Goal: Task Accomplishment & Management: Complete application form

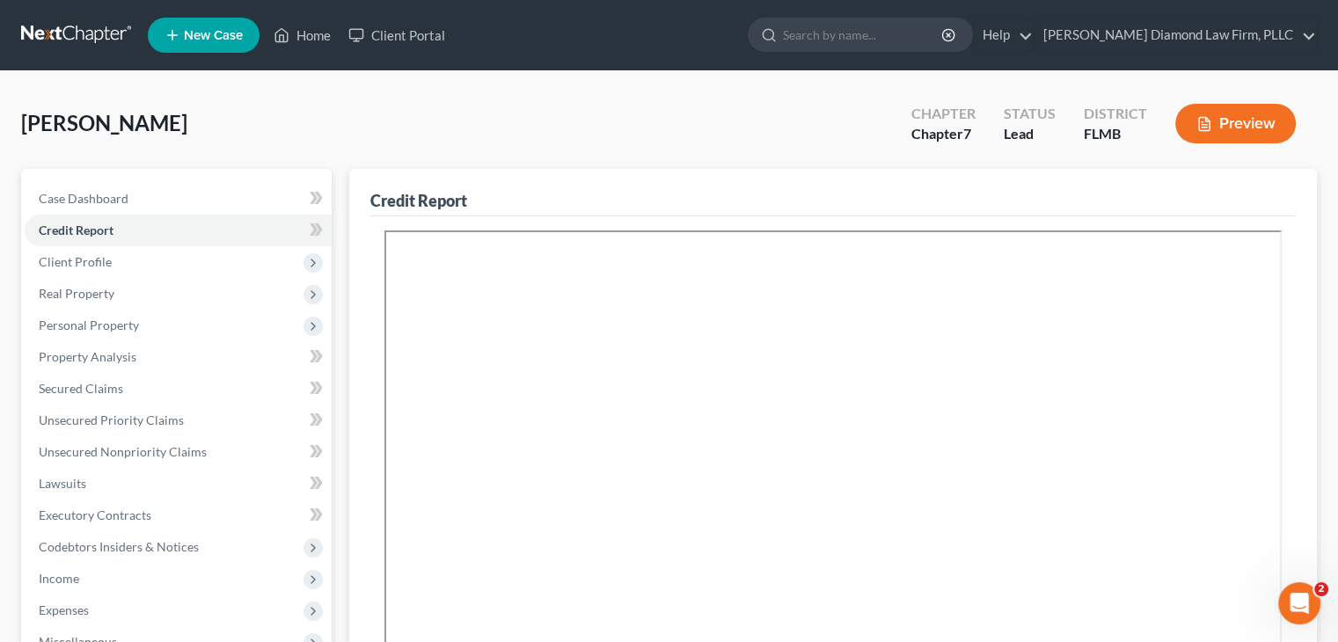
click at [215, 33] on span "New Case" at bounding box center [213, 35] width 59 height 13
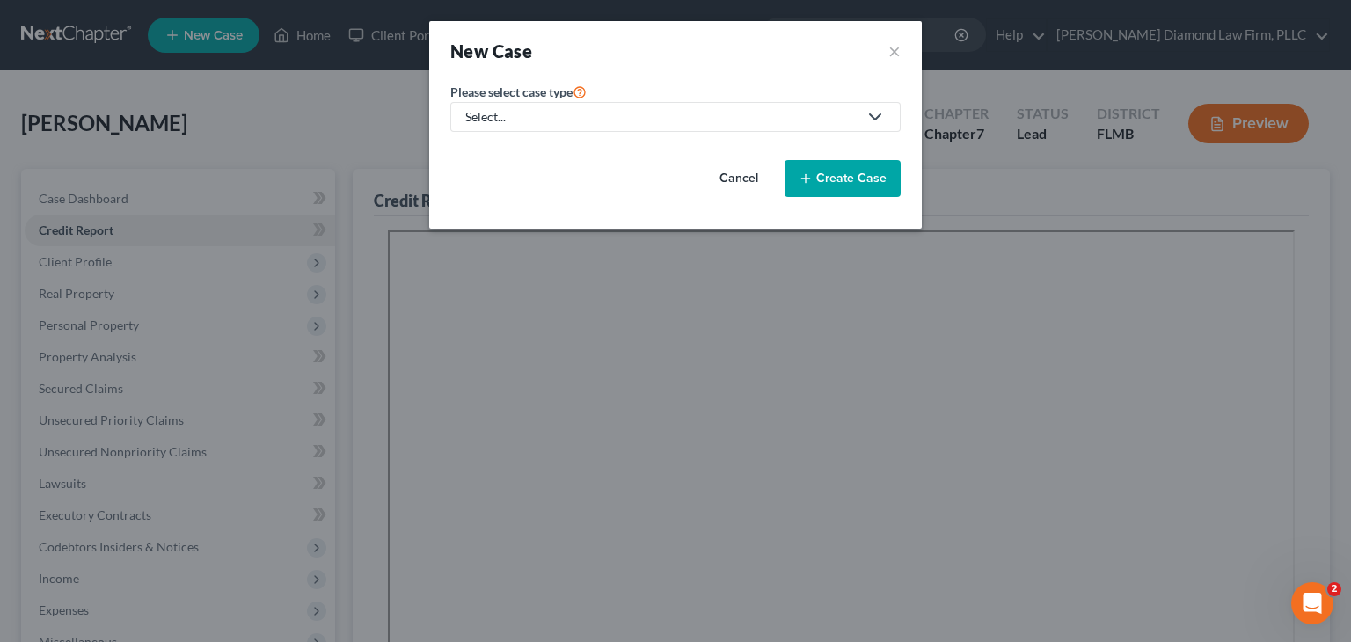
click at [595, 109] on div "Select..." at bounding box center [661, 117] width 392 height 18
click at [531, 151] on div "Bankruptcy" at bounding box center [503, 151] width 73 height 18
select select "15"
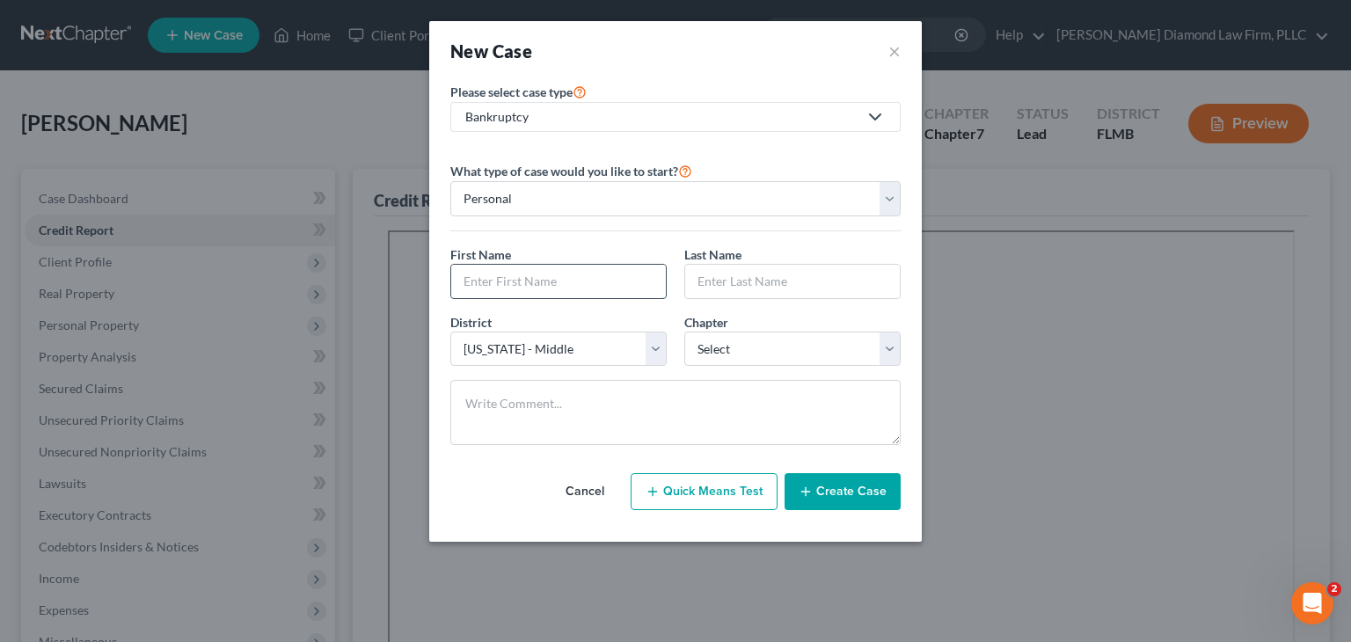
click at [486, 282] on input "text" at bounding box center [558, 281] width 215 height 33
type input "[PERSON_NAME]"
click at [701, 273] on input "text" at bounding box center [792, 281] width 215 height 33
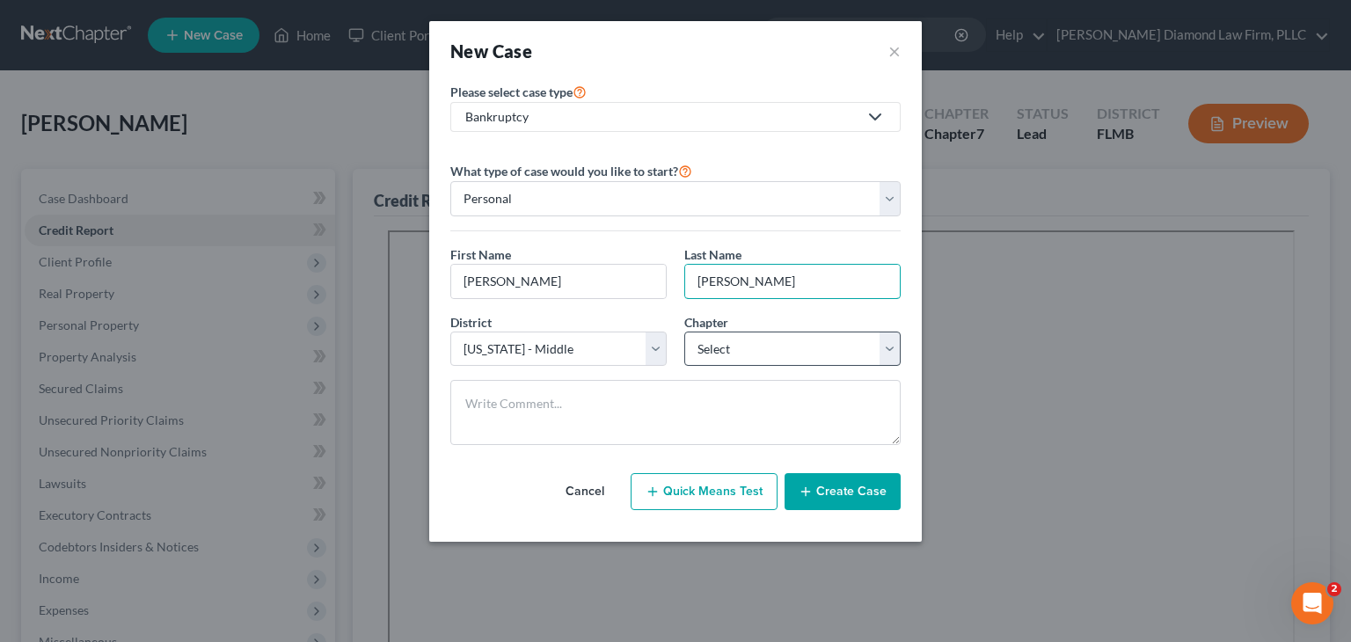
type input "[PERSON_NAME]"
click at [748, 340] on select "Select 7 11 12 13" at bounding box center [792, 349] width 216 height 35
select select "0"
click at [684, 332] on select "Select 7 11 12 13" at bounding box center [792, 349] width 216 height 35
click at [835, 492] on button "Create Case" at bounding box center [843, 491] width 116 height 37
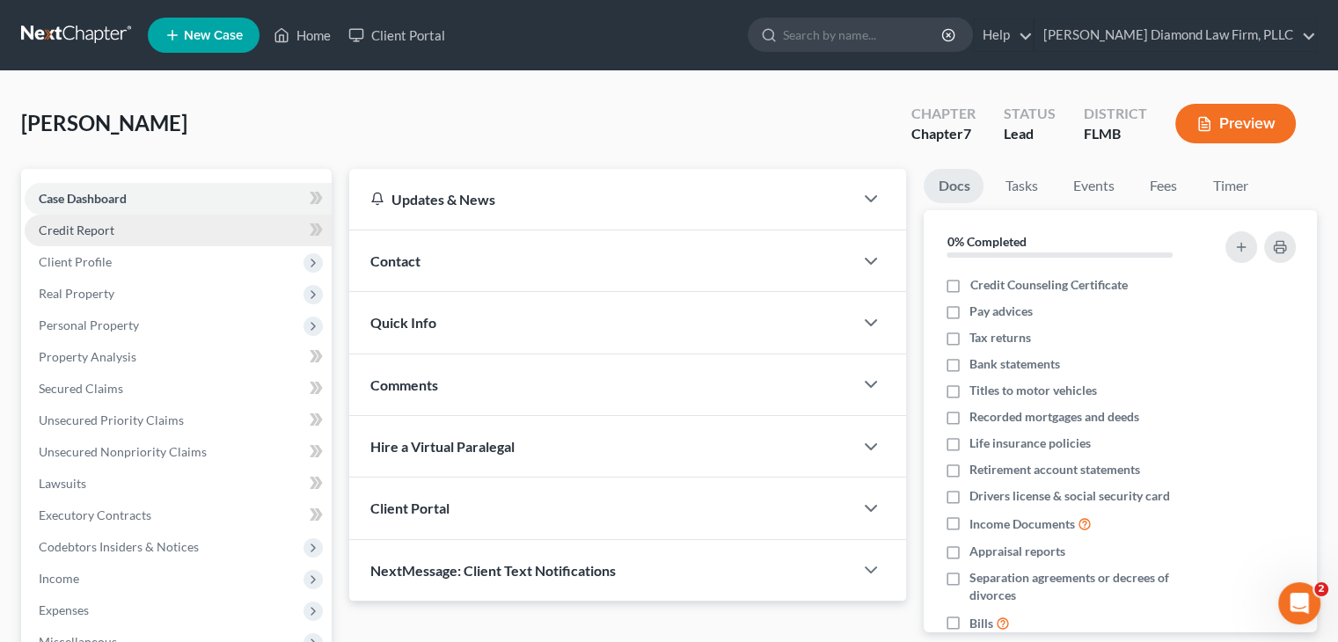
click at [179, 223] on link "Credit Report" at bounding box center [178, 231] width 307 height 32
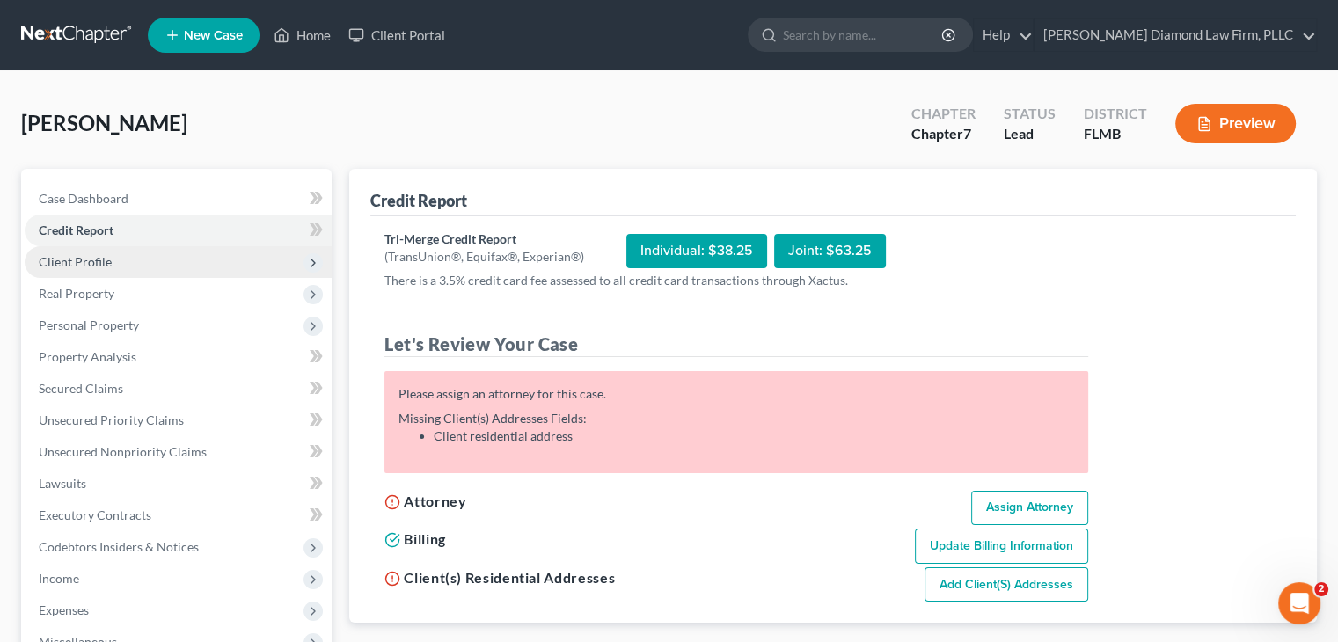
click at [117, 261] on span "Client Profile" at bounding box center [178, 262] width 307 height 32
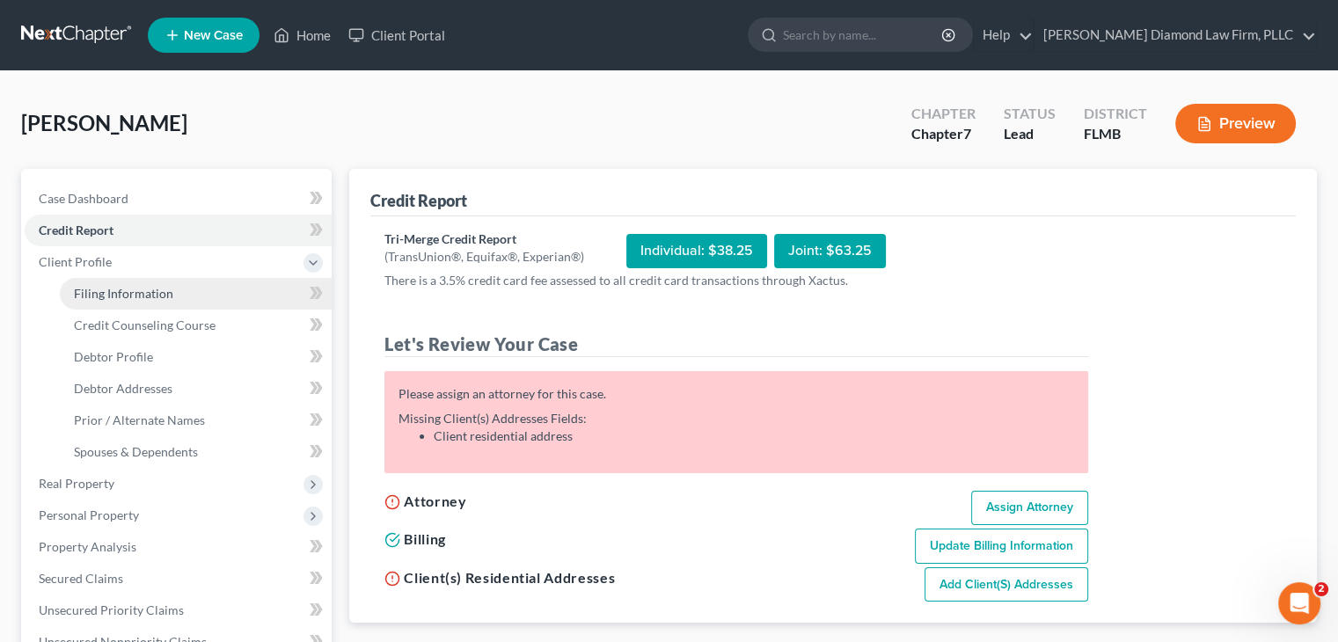
click at [113, 296] on span "Filing Information" at bounding box center [123, 293] width 99 height 15
select select "1"
select select "0"
select select "15"
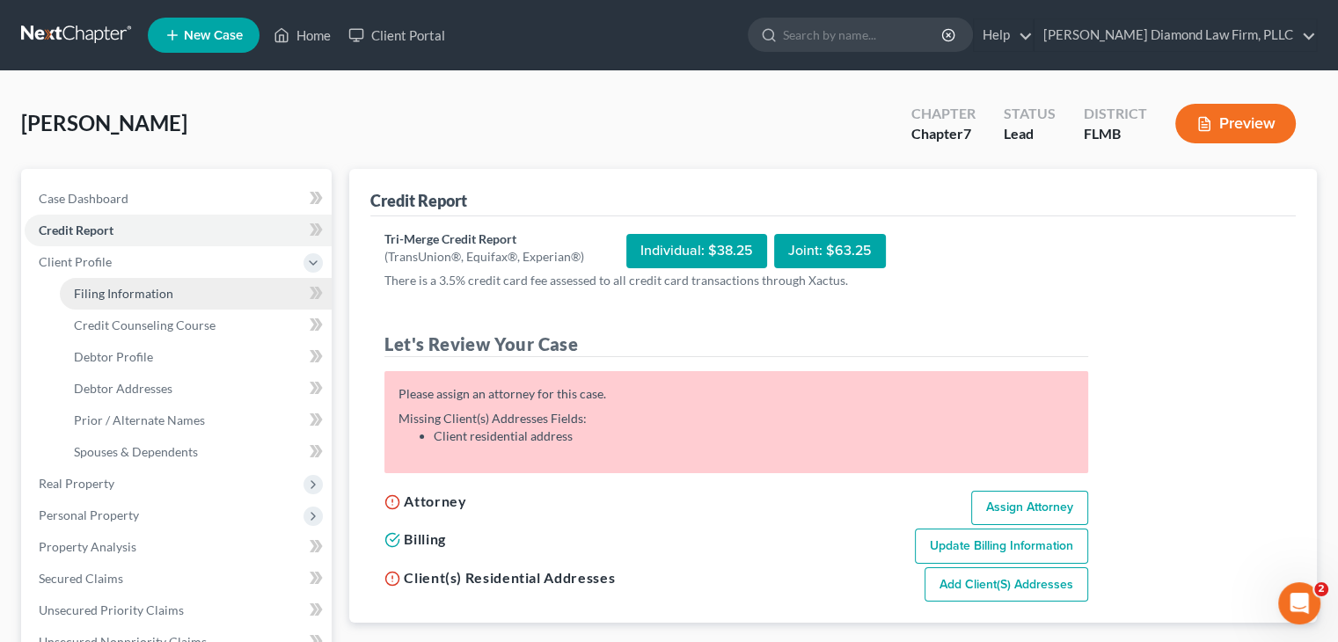
select select "9"
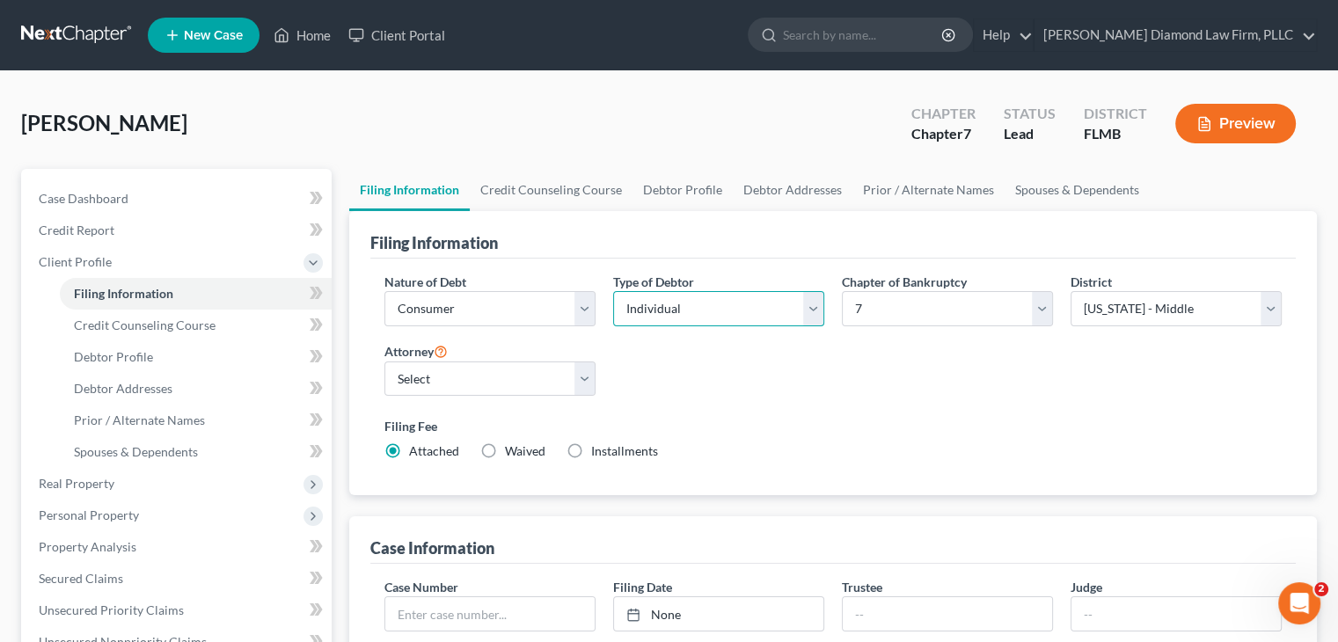
click at [688, 310] on select "Select Individual Joint" at bounding box center [718, 308] width 211 height 35
select select "1"
click at [613, 291] on select "Select Individual Joint" at bounding box center [718, 308] width 211 height 35
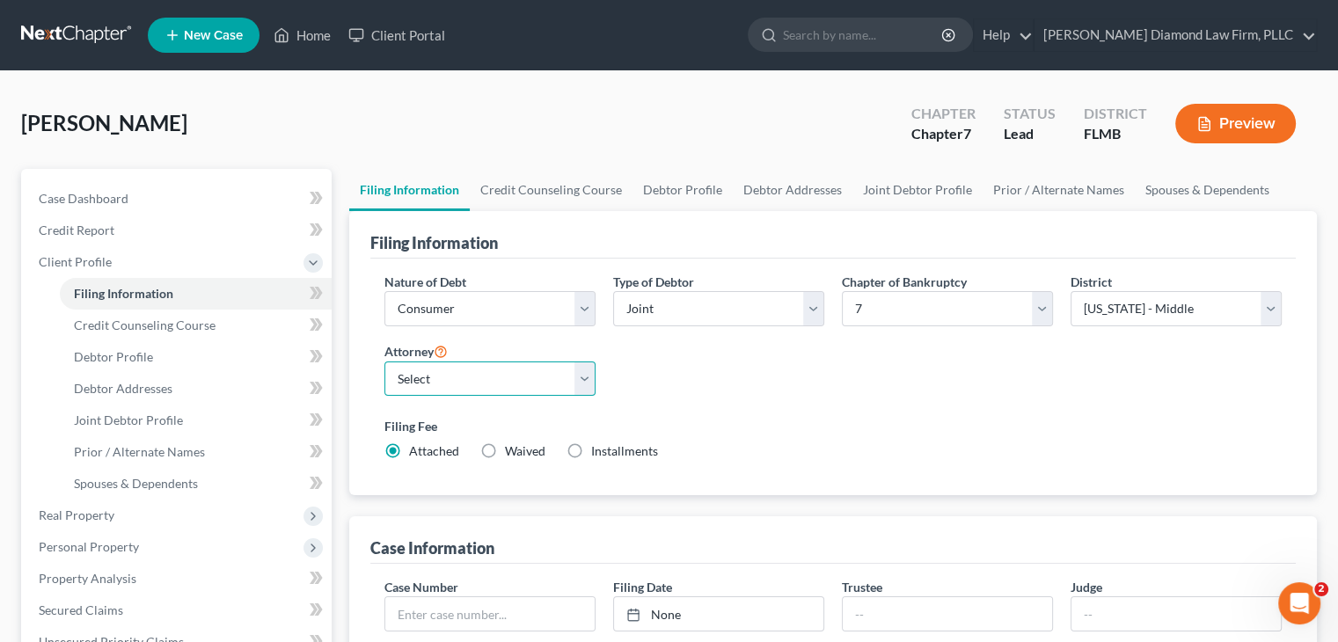
click at [434, 367] on select "Select [PERSON_NAME] - FLMB [PERSON_NAME] - FLSB [PERSON_NAME] - FLNB" at bounding box center [489, 378] width 211 height 35
select select "0"
click at [384, 361] on select "Select [PERSON_NAME] - FLMB [PERSON_NAME] - FLSB [PERSON_NAME] - FLNB" at bounding box center [489, 378] width 211 height 35
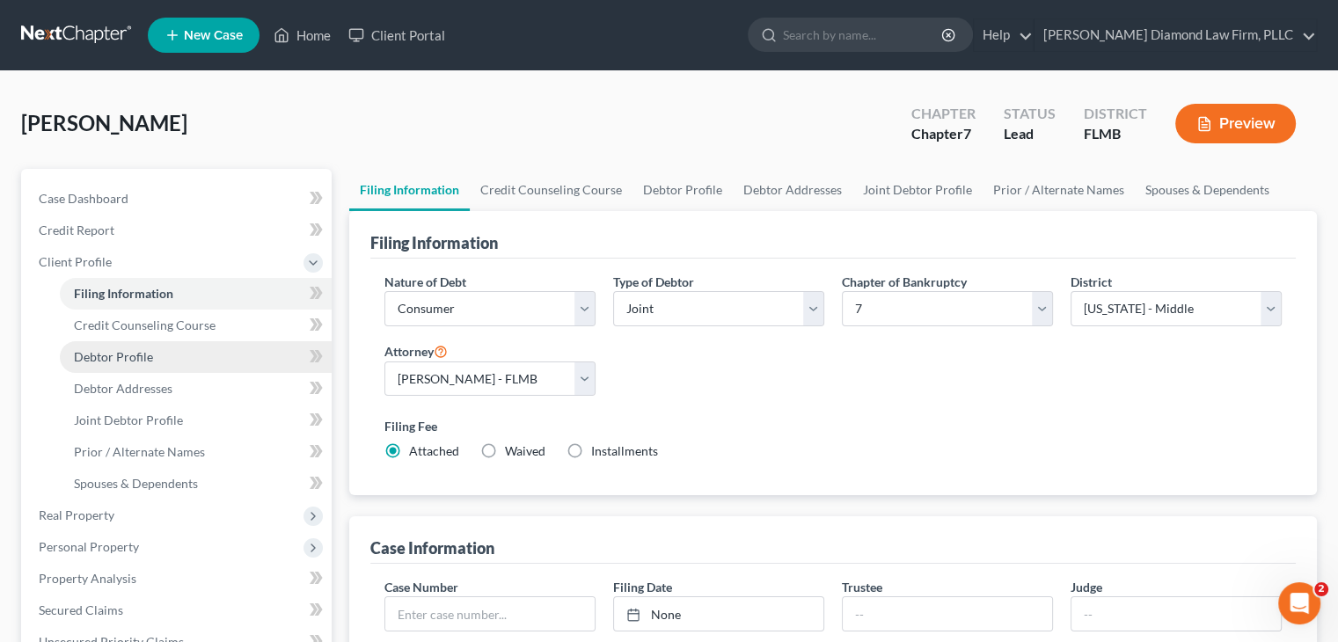
click at [122, 349] on span "Debtor Profile" at bounding box center [113, 356] width 79 height 15
select select "1"
select select "0"
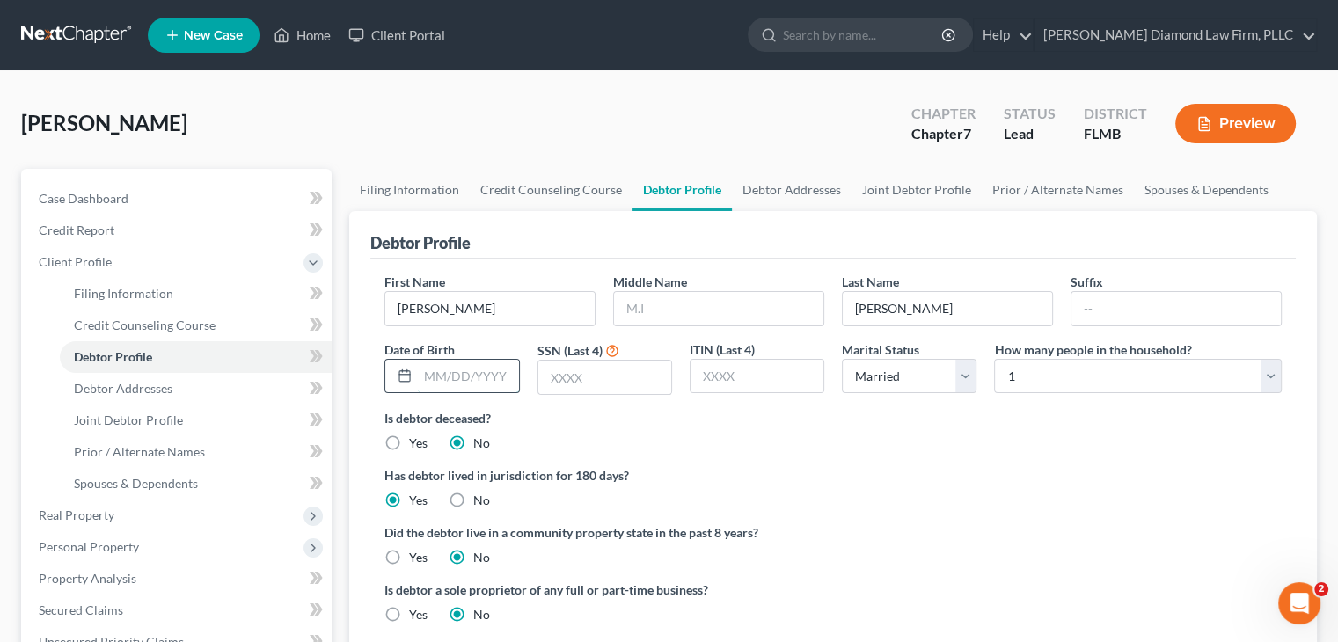
click at [474, 369] on input "text" at bounding box center [468, 376] width 100 height 33
type input "[DATE]"
click at [598, 379] on input "text" at bounding box center [604, 377] width 133 height 33
type input "8623"
click at [778, 186] on link "Debtor Addresses" at bounding box center [792, 190] width 120 height 42
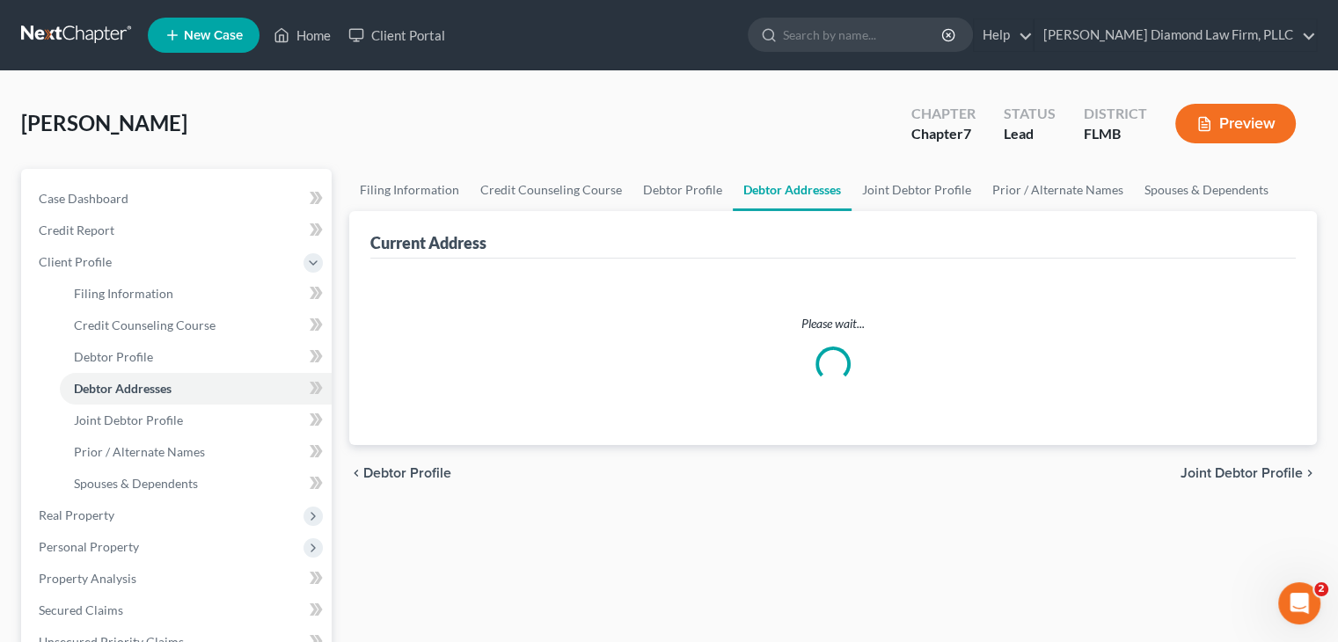
select select "0"
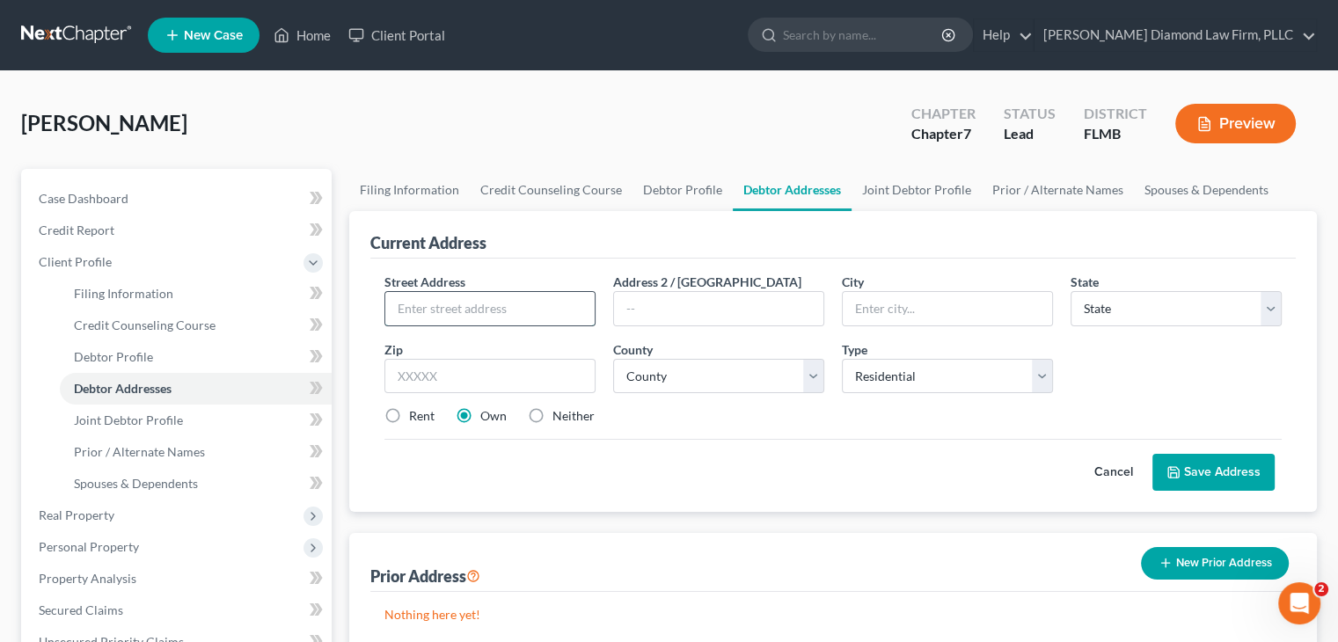
click at [451, 307] on input "text" at bounding box center [489, 308] width 209 height 33
type input "[GEOGRAPHIC_DATA]"
click at [911, 310] on input "text" at bounding box center [947, 308] width 209 height 33
type input "Bradenton"
click at [1109, 307] on select "State [US_STATE] AK AR AZ CA CO CT DE DC [GEOGRAPHIC_DATA] [GEOGRAPHIC_DATA] GU…" at bounding box center [1175, 308] width 211 height 35
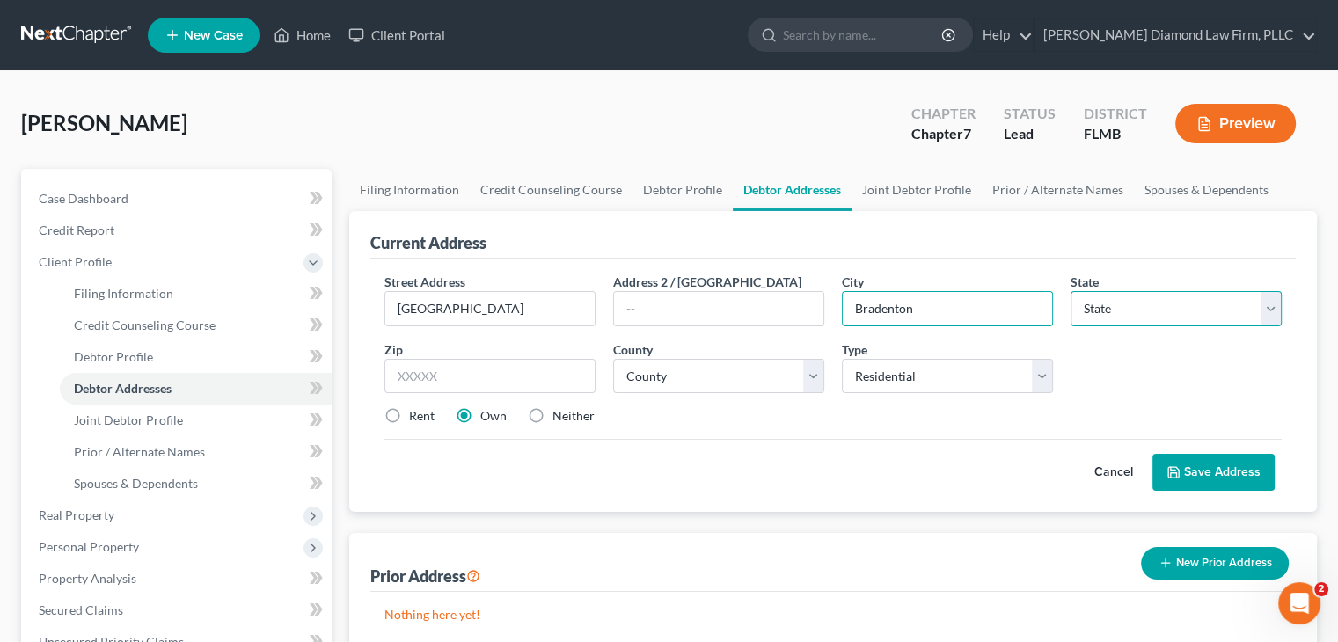
select select "9"
click at [1070, 291] on select "State [US_STATE] AK AR AZ CA CO CT DE DC [GEOGRAPHIC_DATA] [GEOGRAPHIC_DATA] GU…" at bounding box center [1175, 308] width 211 height 35
click at [434, 370] on input "text" at bounding box center [489, 376] width 211 height 35
type input "34211"
click at [677, 364] on select "County [GEOGRAPHIC_DATA] [GEOGRAPHIC_DATA] [GEOGRAPHIC_DATA] [GEOGRAPHIC_DATA] …" at bounding box center [718, 376] width 211 height 35
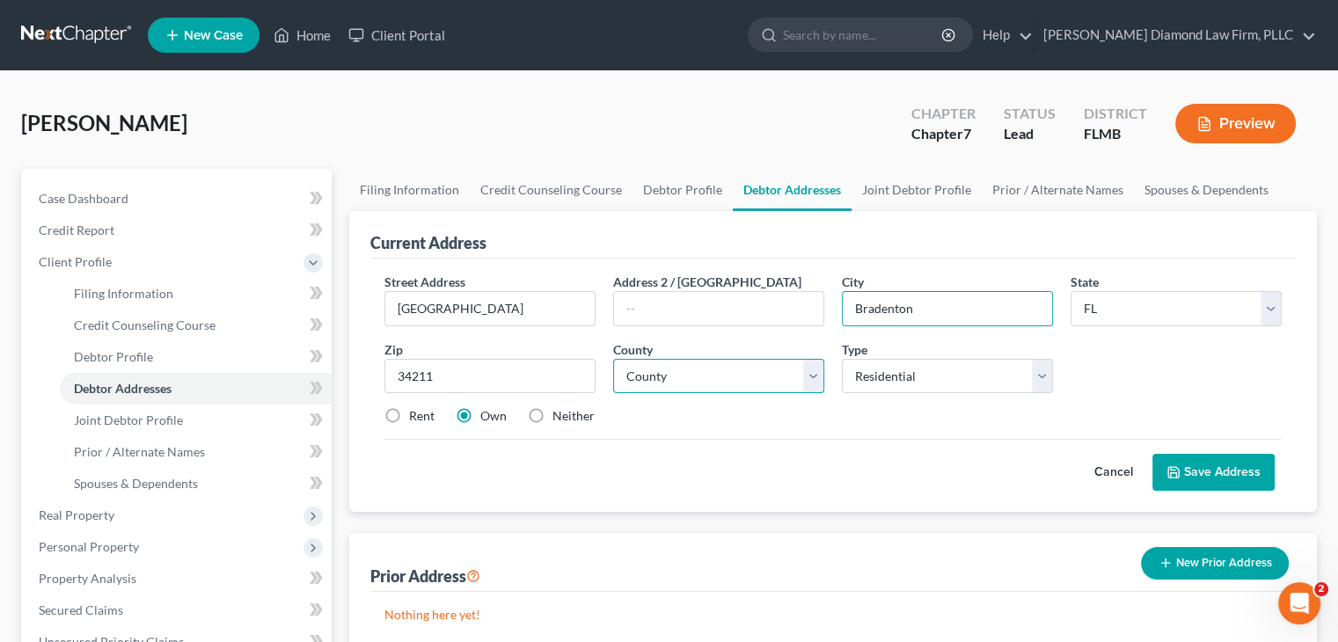
type input "[GEOGRAPHIC_DATA]"
select select "39"
click at [613, 359] on select "County [GEOGRAPHIC_DATA] [GEOGRAPHIC_DATA] [GEOGRAPHIC_DATA] [GEOGRAPHIC_DATA] …" at bounding box center [718, 376] width 211 height 35
drag, startPoint x: 937, startPoint y: 310, endPoint x: 853, endPoint y: 313, distance: 83.6
click at [853, 313] on input "[GEOGRAPHIC_DATA]" at bounding box center [947, 308] width 209 height 33
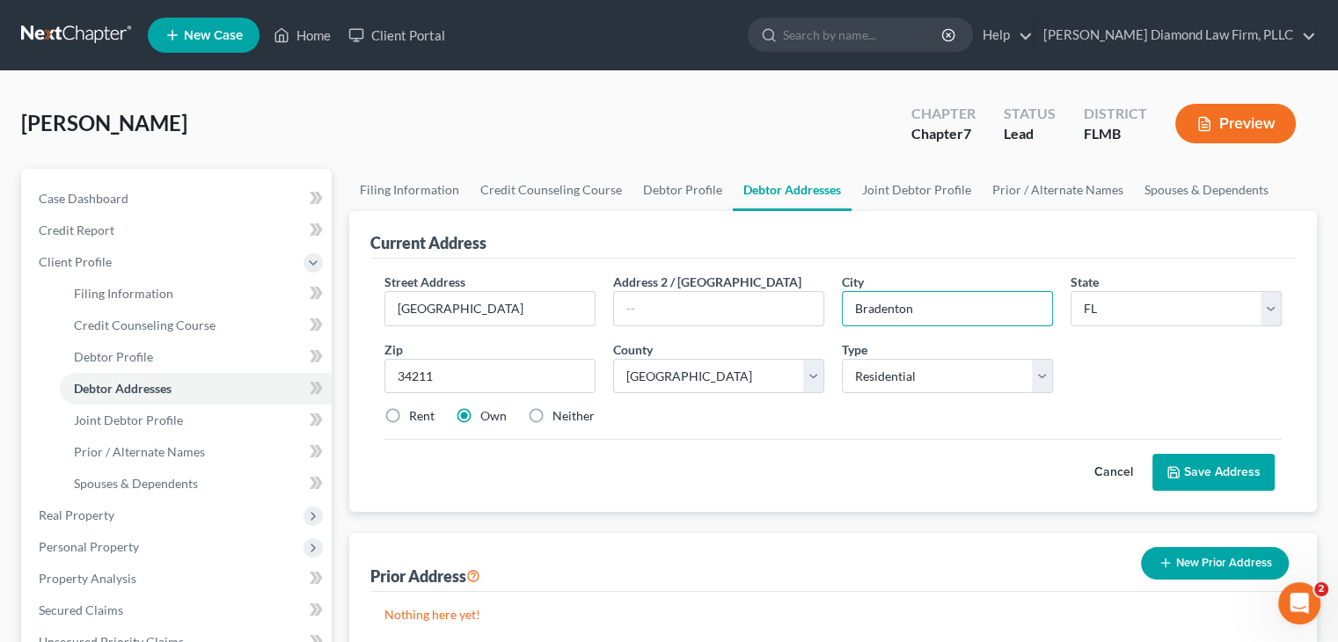
type input "Bradenton"
click at [1263, 473] on button "Save Address" at bounding box center [1213, 472] width 122 height 37
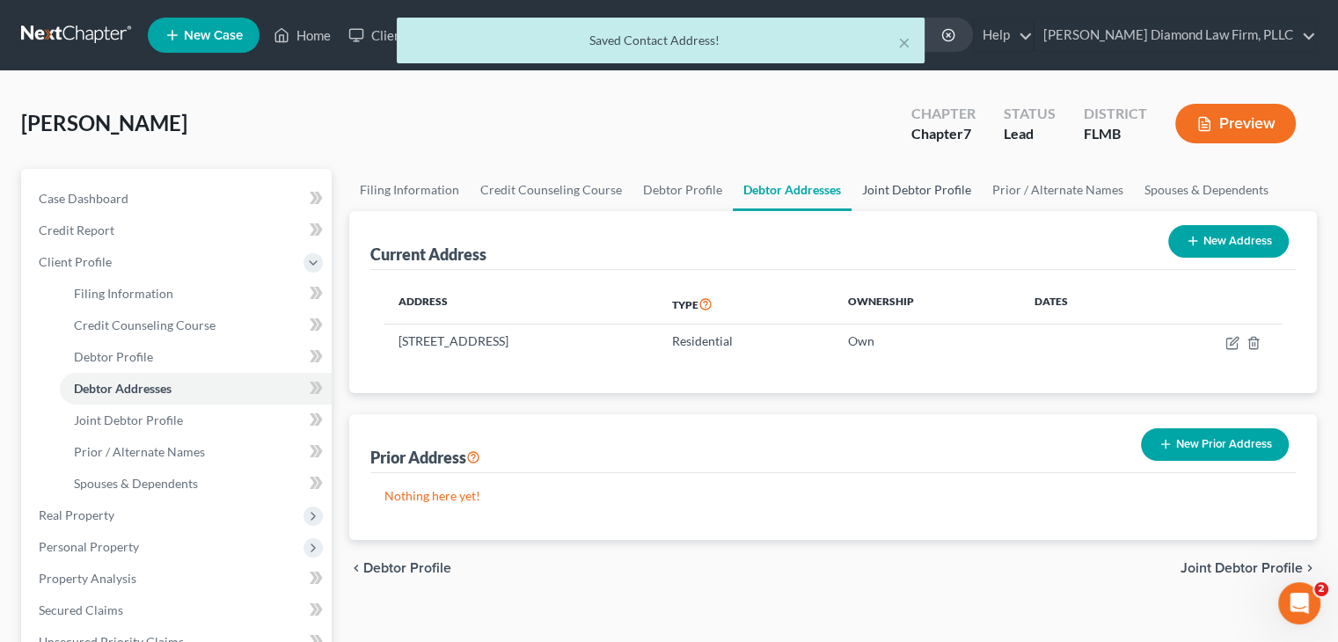
click at [877, 187] on link "Joint Debtor Profile" at bounding box center [916, 190] width 130 height 42
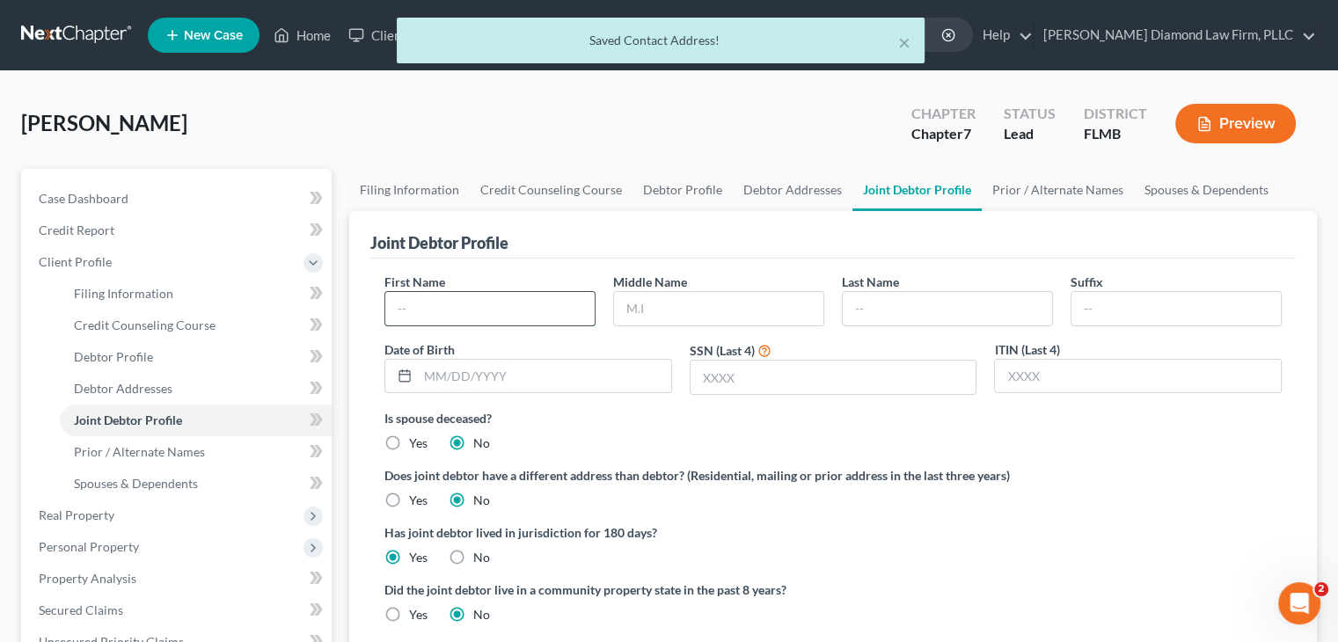
click at [486, 303] on input "text" at bounding box center [489, 308] width 209 height 33
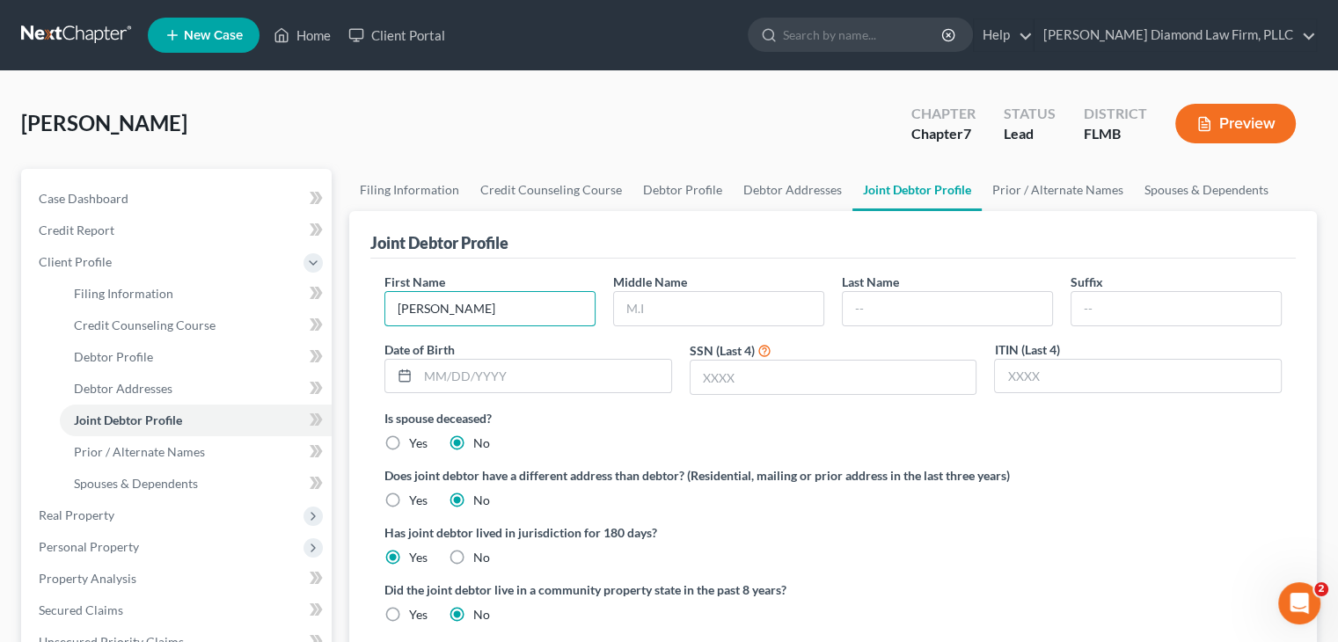
type input "[PERSON_NAME]"
click at [902, 305] on input "text" at bounding box center [947, 308] width 209 height 33
type input "[PERSON_NAME]"
click at [531, 370] on input "text" at bounding box center [544, 376] width 253 height 33
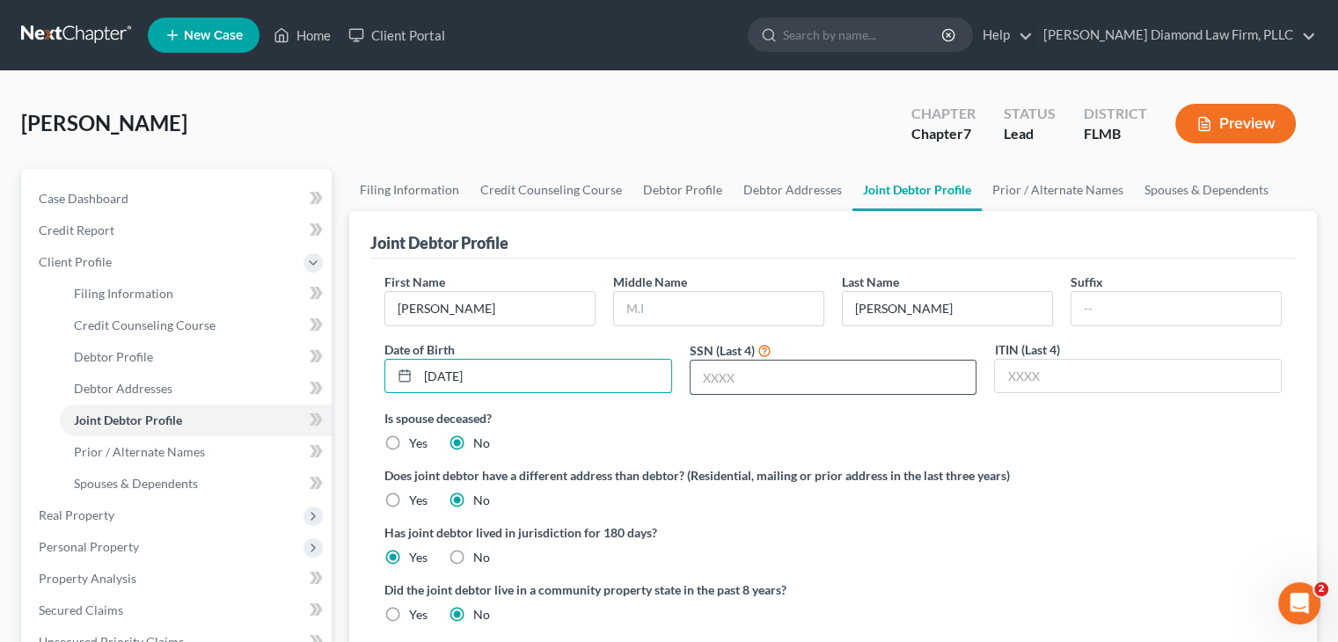
type input "[DATE]"
click at [817, 381] on input "text" at bounding box center [833, 377] width 286 height 33
type input "7"
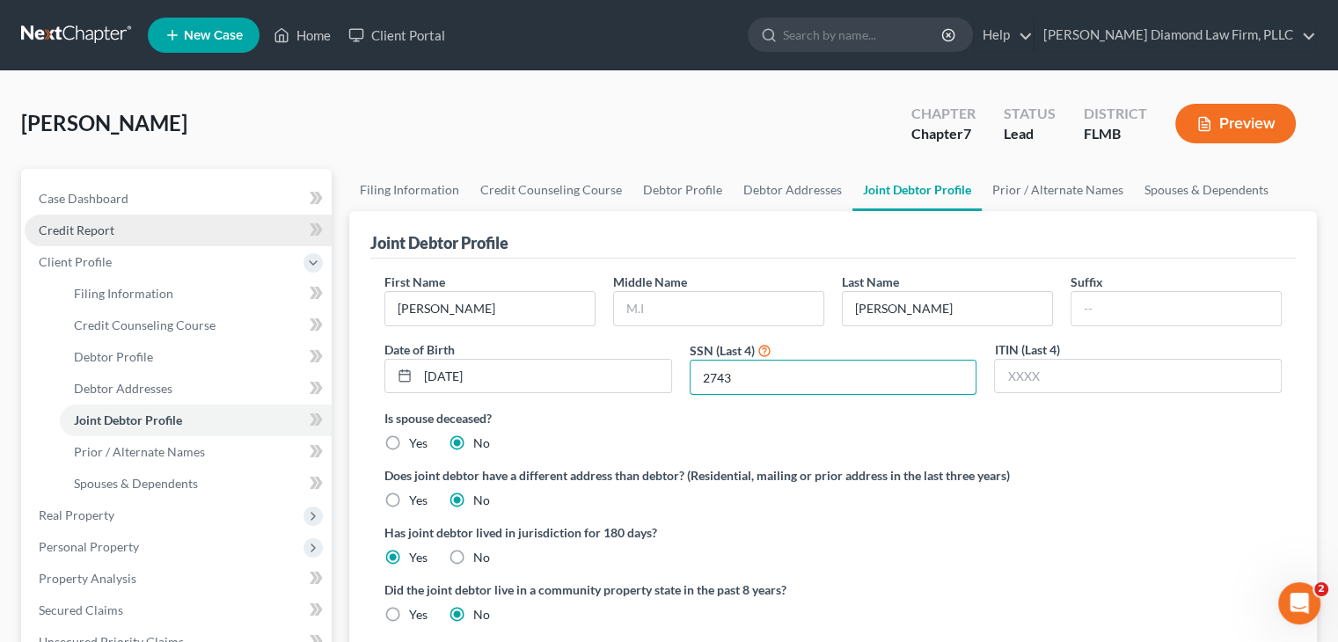
type input "2743"
click at [111, 233] on span "Credit Report" at bounding box center [77, 230] width 76 height 15
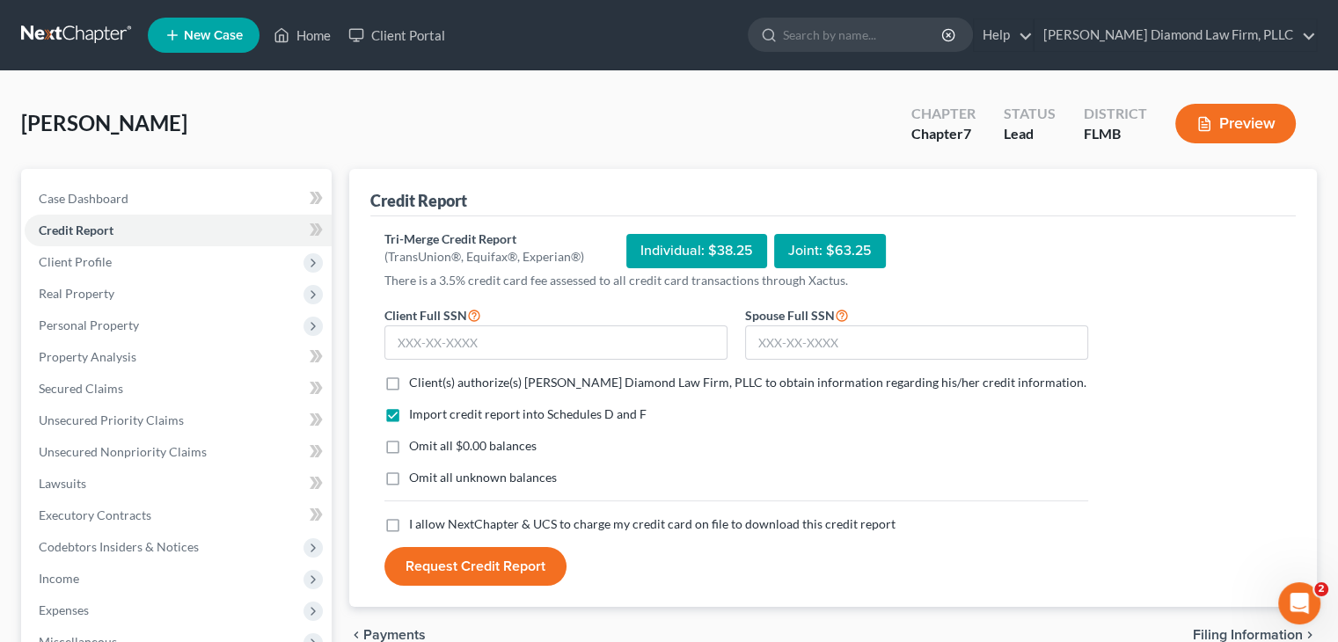
click at [409, 381] on label "Client(s) authorize(s) [PERSON_NAME] Diamond Law Firm, PLLC to obtain informati…" at bounding box center [747, 383] width 677 height 18
click at [416, 381] on input "Client(s) authorize(s) [PERSON_NAME] Diamond Law Firm, PLLC to obtain informati…" at bounding box center [421, 379] width 11 height 11
checkbox input "true"
click at [409, 527] on label "I allow NextChapter & UCS to charge my credit card on file to download this cre…" at bounding box center [652, 524] width 486 height 18
click at [416, 527] on input "I allow NextChapter & UCS to charge my credit card on file to download this cre…" at bounding box center [421, 520] width 11 height 11
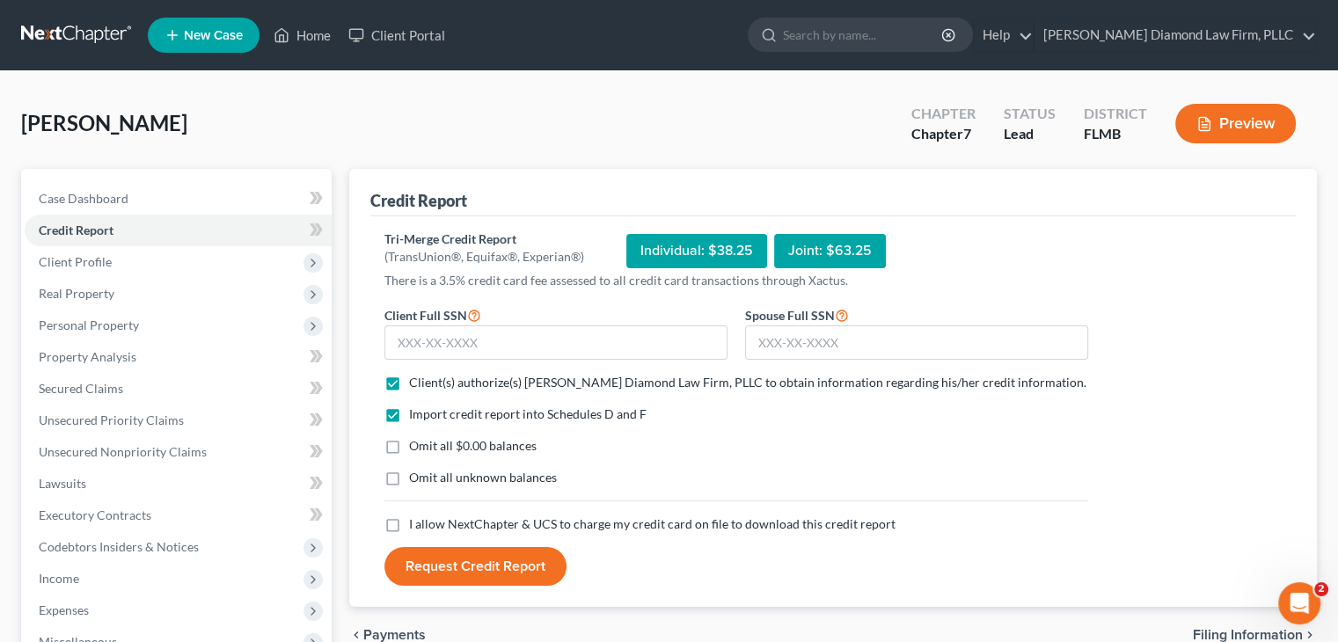
checkbox input "true"
click at [784, 344] on input "text" at bounding box center [916, 342] width 343 height 35
paste input "606-86-2743"
type input "606-86-2743"
click at [496, 336] on input "text" at bounding box center [555, 342] width 343 height 35
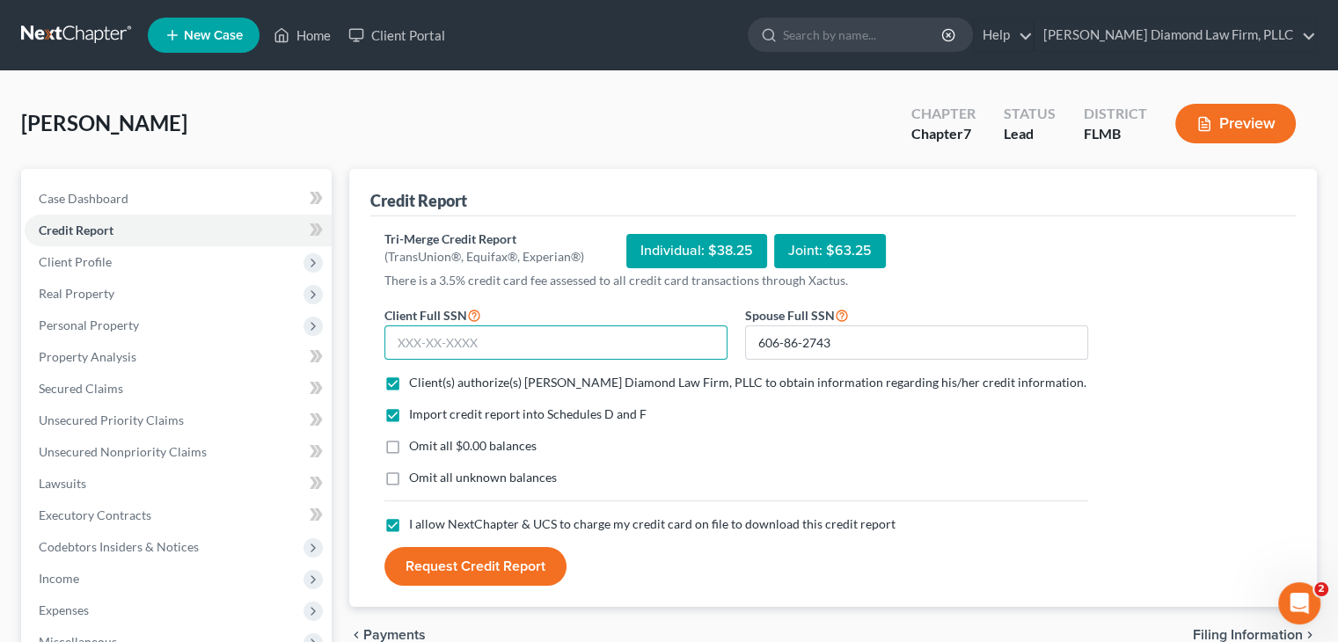
paste input "605-60-8623"
type input "605-60-8623"
click at [512, 567] on button "Request Credit Report" at bounding box center [475, 566] width 182 height 39
